Goal: Task Accomplishment & Management: Use online tool/utility

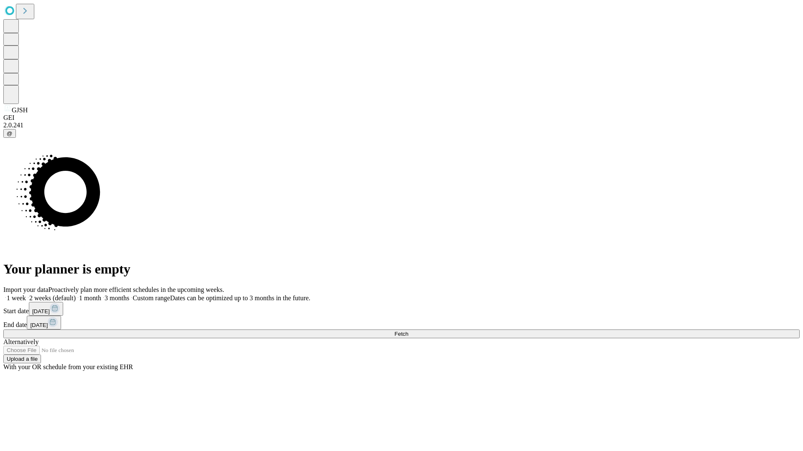
click at [408, 331] on span "Fetch" at bounding box center [401, 334] width 14 height 6
